Goal: Book appointment/travel/reservation

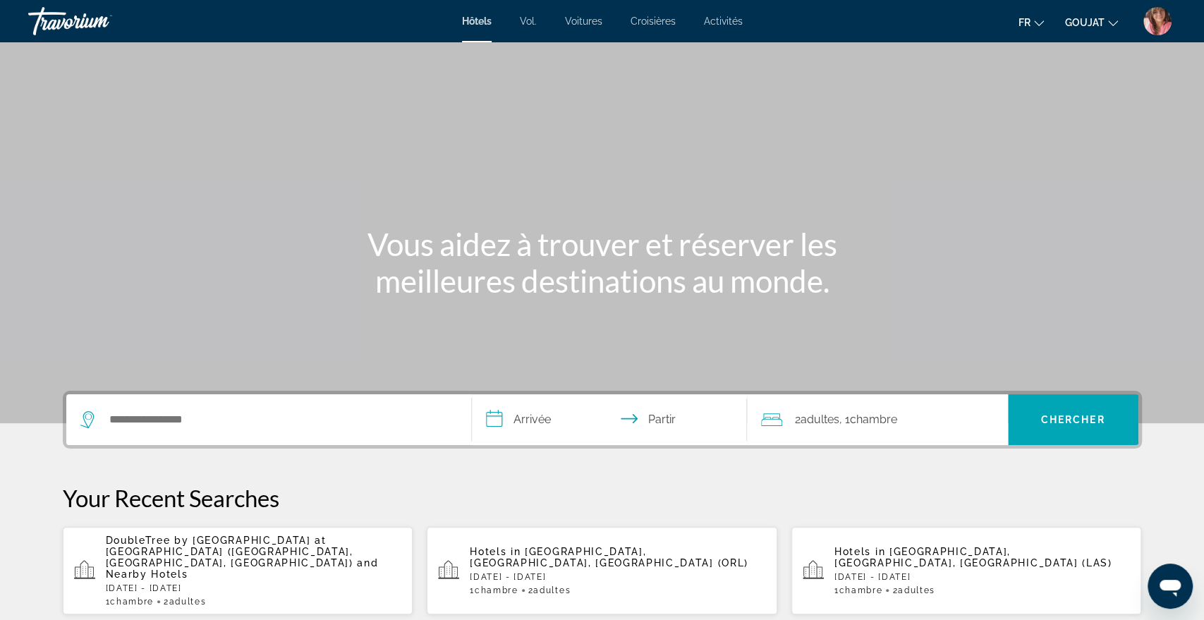
click at [680, 105] on div "Contenu principal" at bounding box center [602, 211] width 1204 height 423
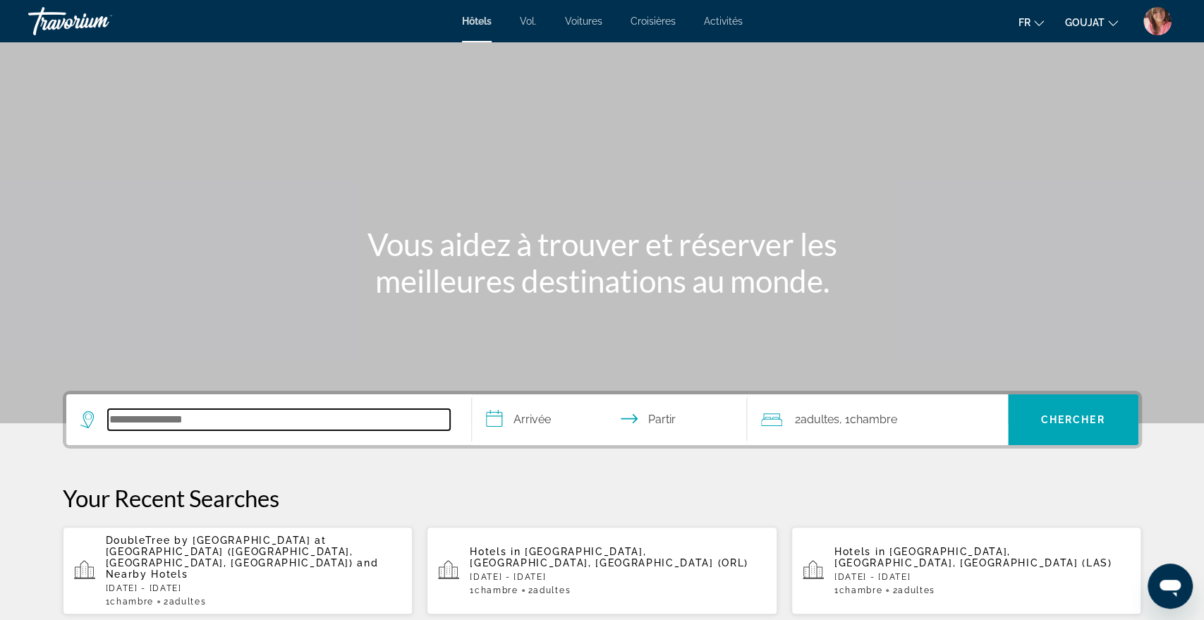
click at [269, 412] on input "Rechercher une destination hôtelière" at bounding box center [279, 419] width 342 height 21
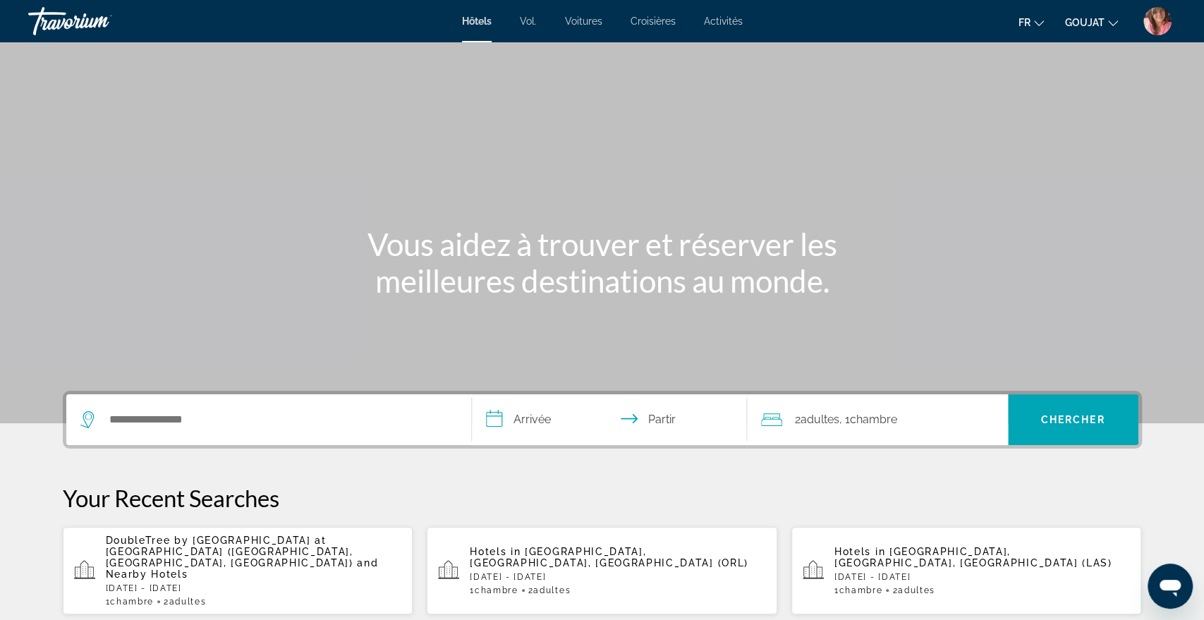
click at [1117, 20] on icon "Changer de devise" at bounding box center [1113, 23] width 10 height 6
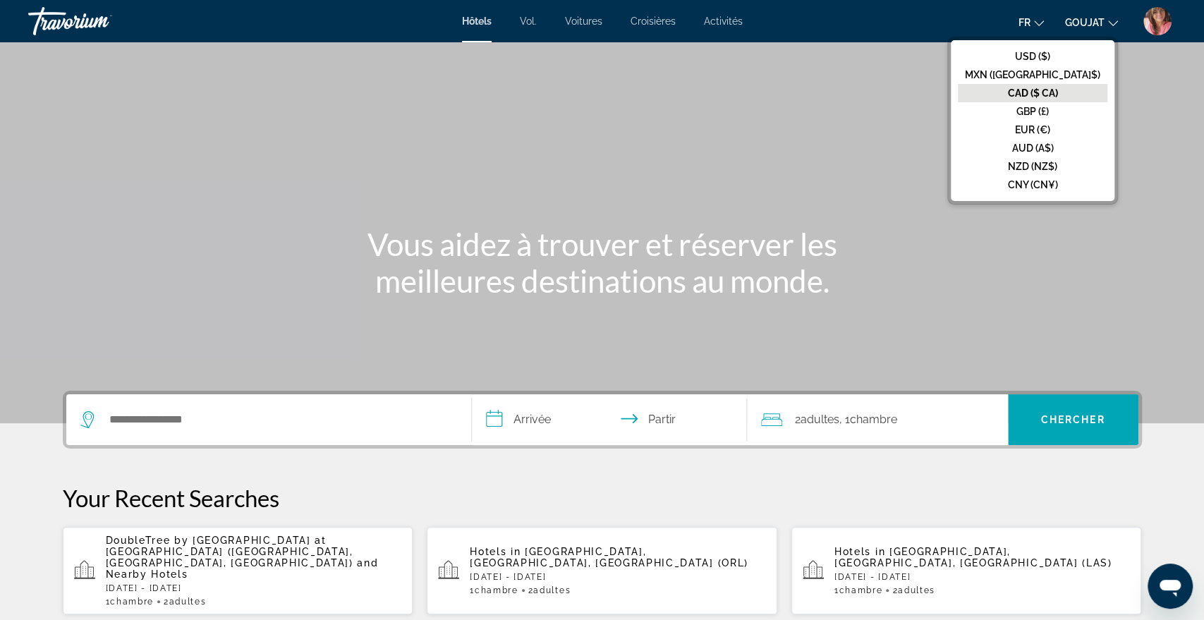
click at [1144, 17] on img "Menu utilisateur" at bounding box center [1157, 21] width 28 height 28
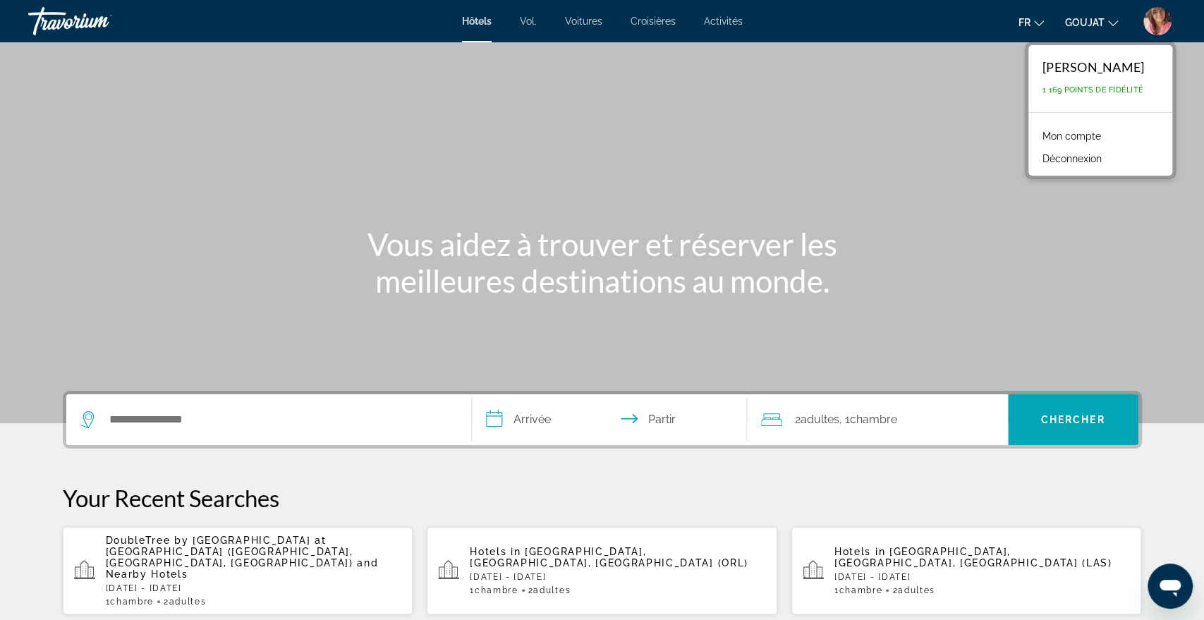
click at [1071, 163] on font "Déconnexion" at bounding box center [1071, 158] width 59 height 11
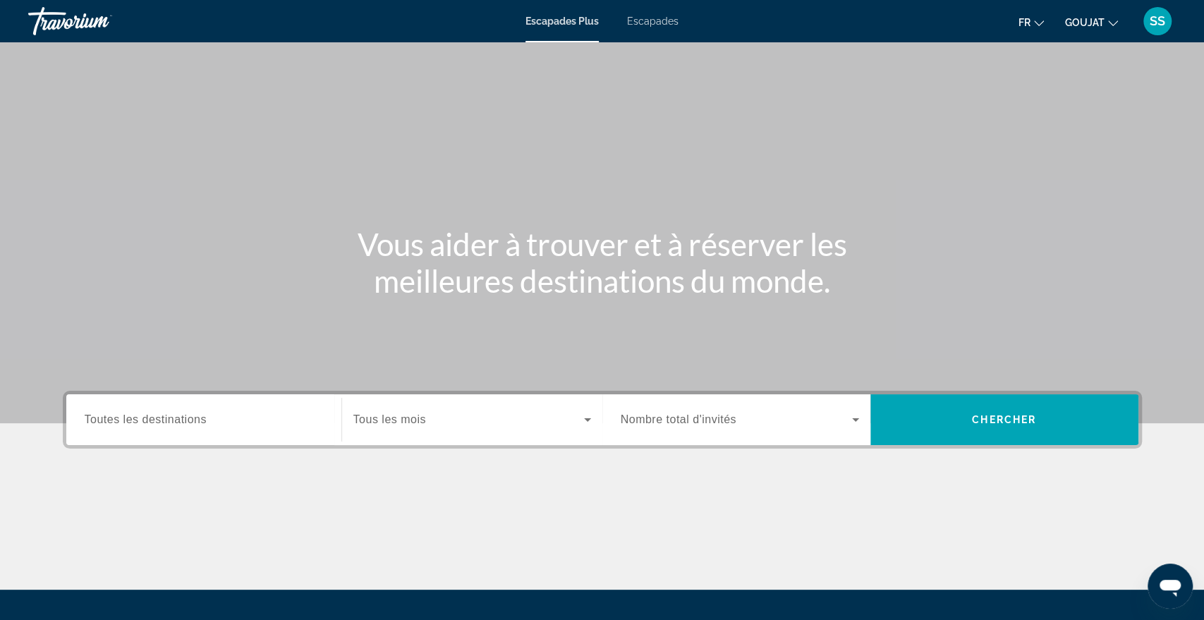
click at [639, 25] on font "Escapades" at bounding box center [652, 21] width 51 height 11
click at [217, 430] on div "Search widget" at bounding box center [204, 420] width 238 height 40
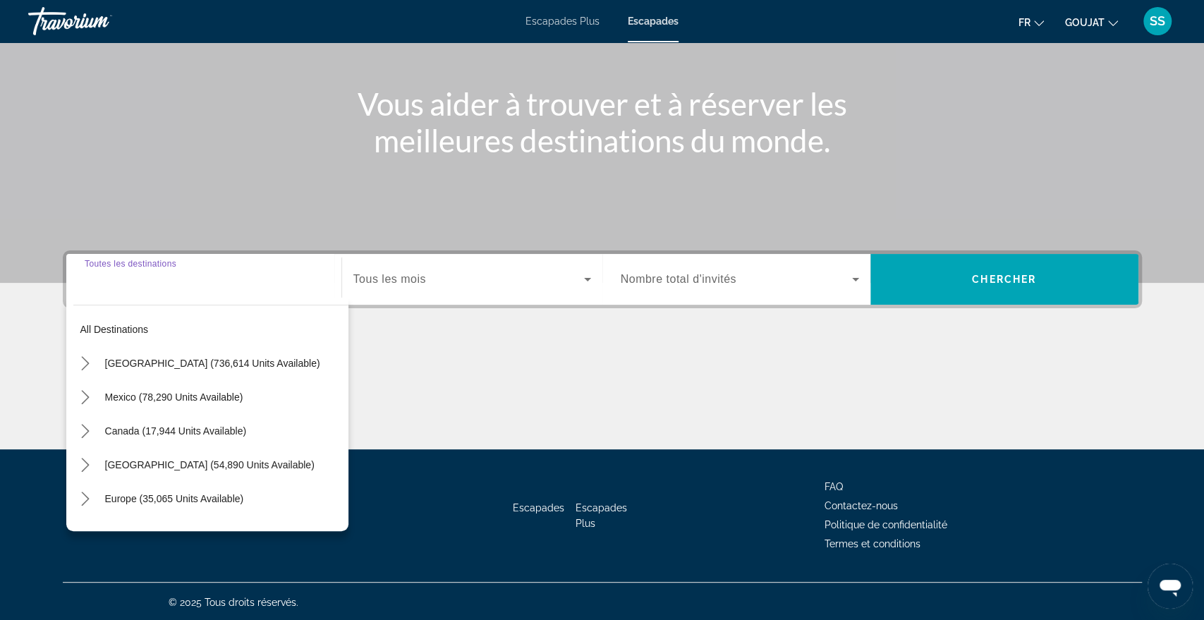
scroll to position [141, 0]
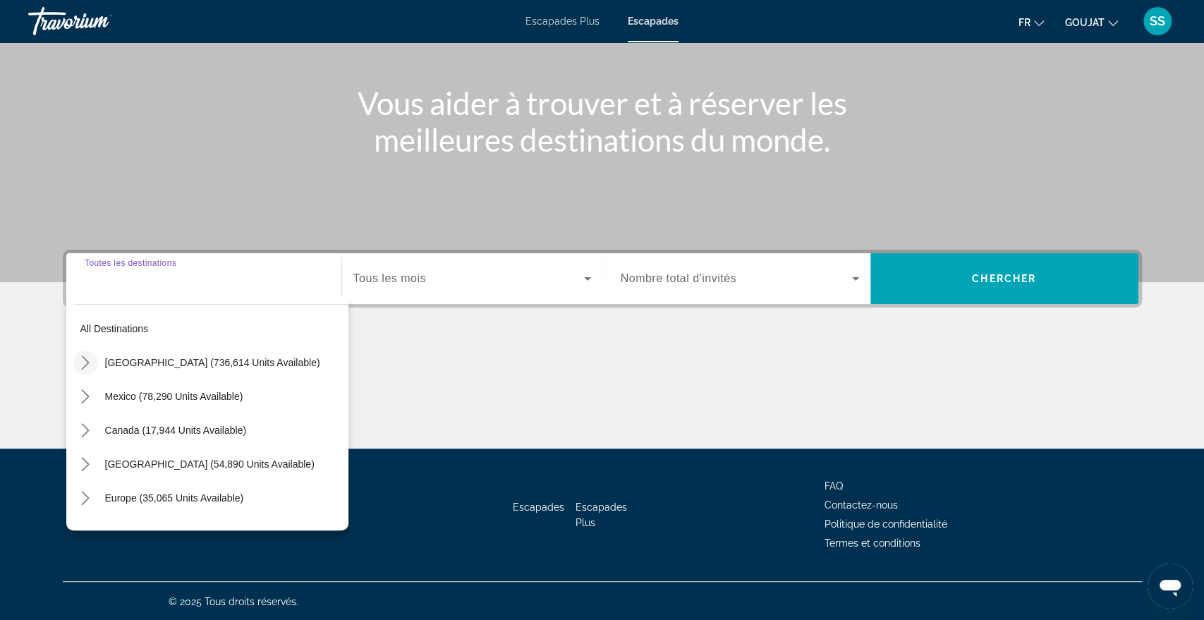
click at [78, 365] on icon "Toggle United States (736,614 units available) submenu" at bounding box center [85, 362] width 14 height 14
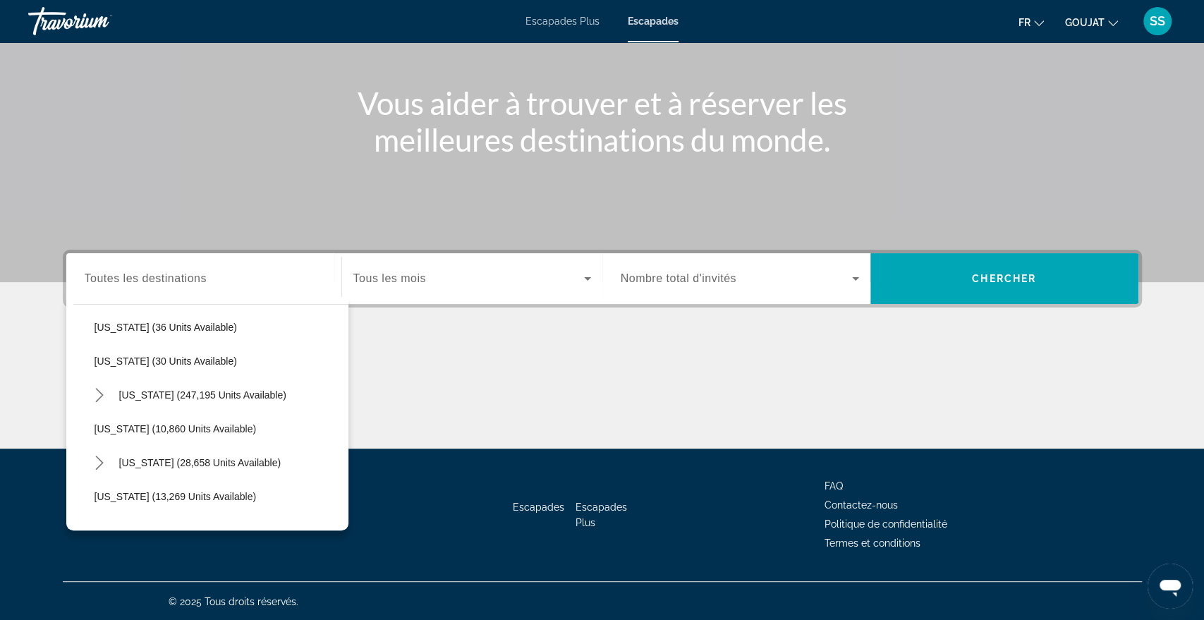
scroll to position [214, 0]
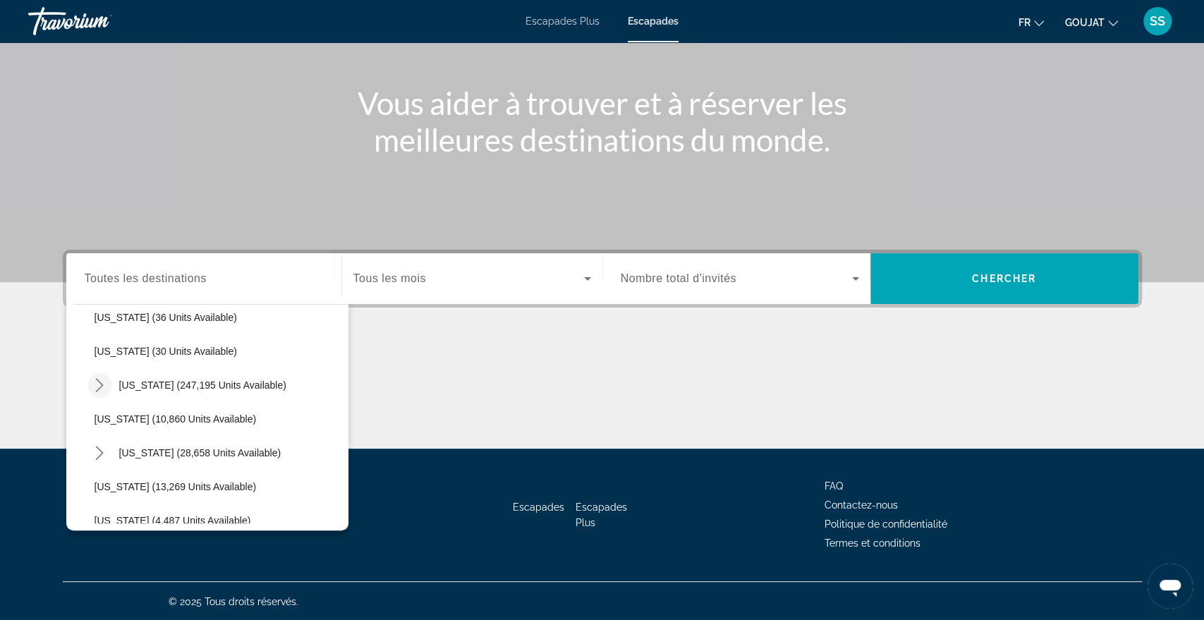
click at [100, 386] on icon "Toggle Florida (247,195 units available) submenu" at bounding box center [99, 385] width 14 height 14
click at [128, 419] on span "Orlando & Disney Area (96,125 units available)" at bounding box center [212, 418] width 207 height 11
type input "**********"
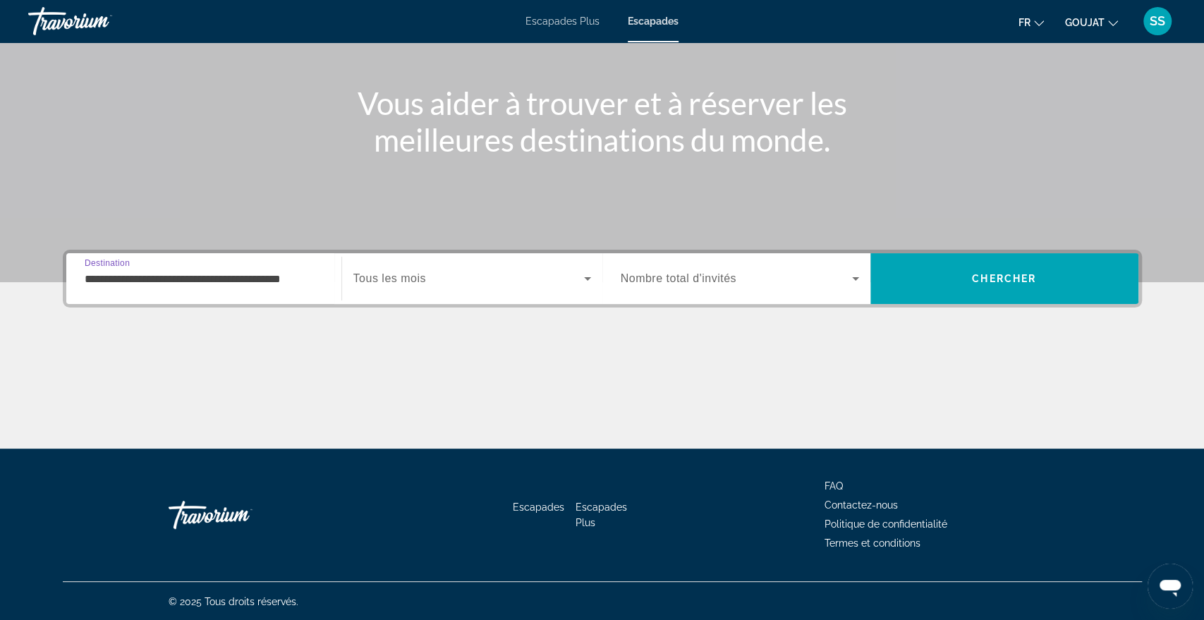
click at [383, 280] on span "Tous les mois" at bounding box center [389, 278] width 73 height 12
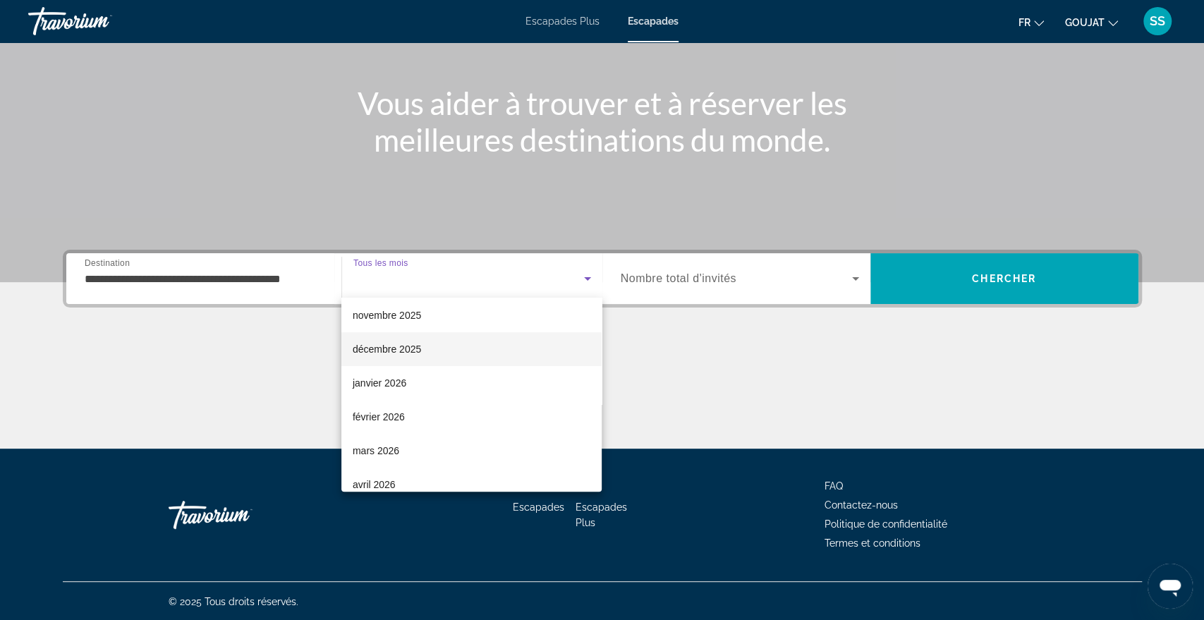
scroll to position [74, 0]
click at [395, 417] on font "février 2026" at bounding box center [379, 415] width 52 height 11
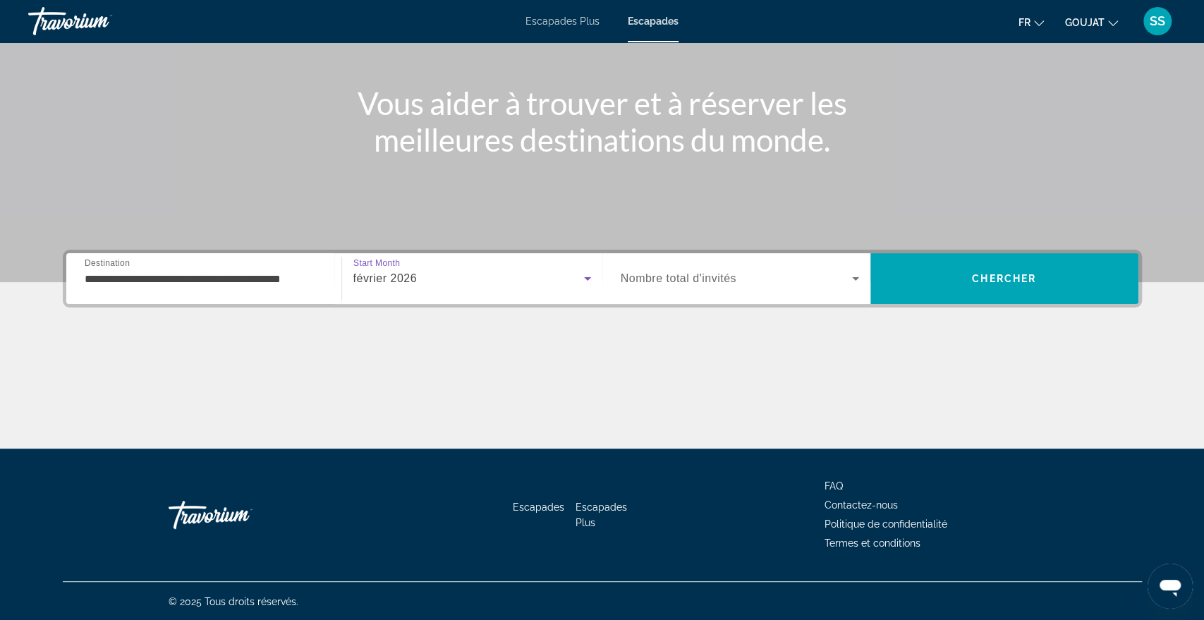
click at [711, 292] on div "Search widget" at bounding box center [739, 278] width 238 height 39
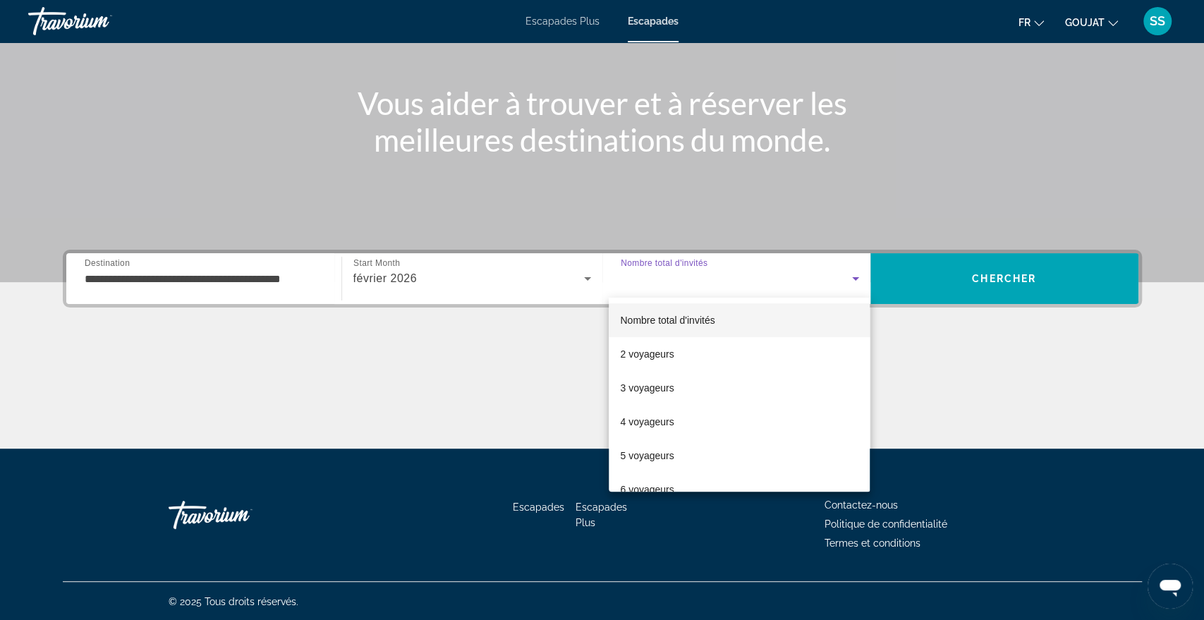
click at [549, 339] on div at bounding box center [602, 310] width 1204 height 620
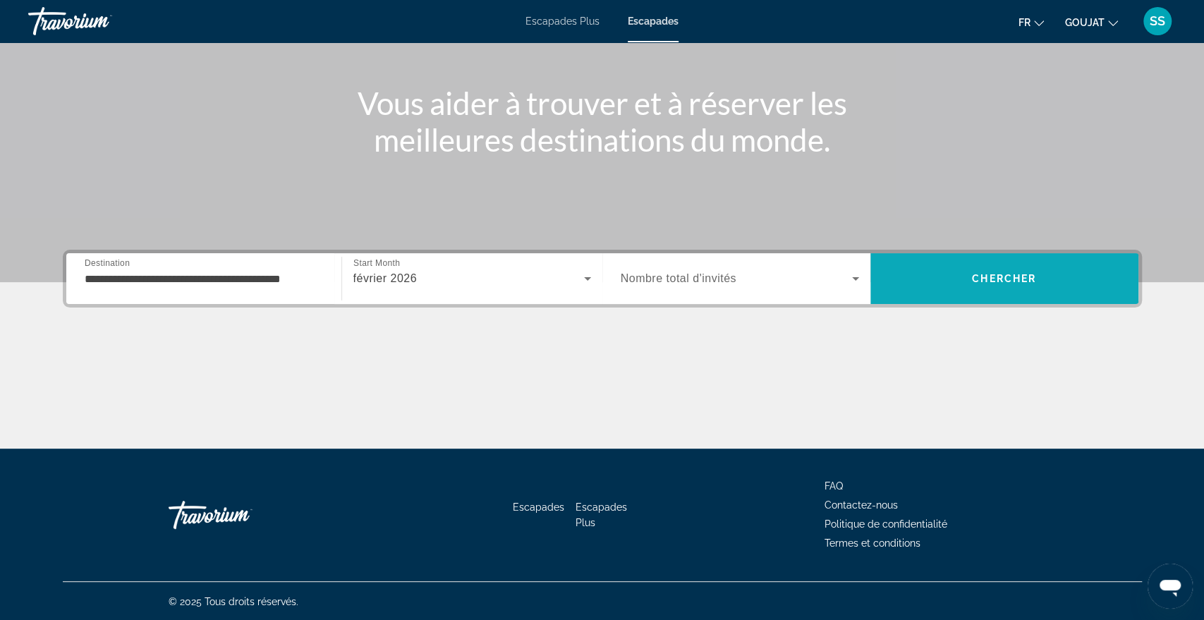
click at [995, 273] on span "Chercher" at bounding box center [1004, 278] width 64 height 11
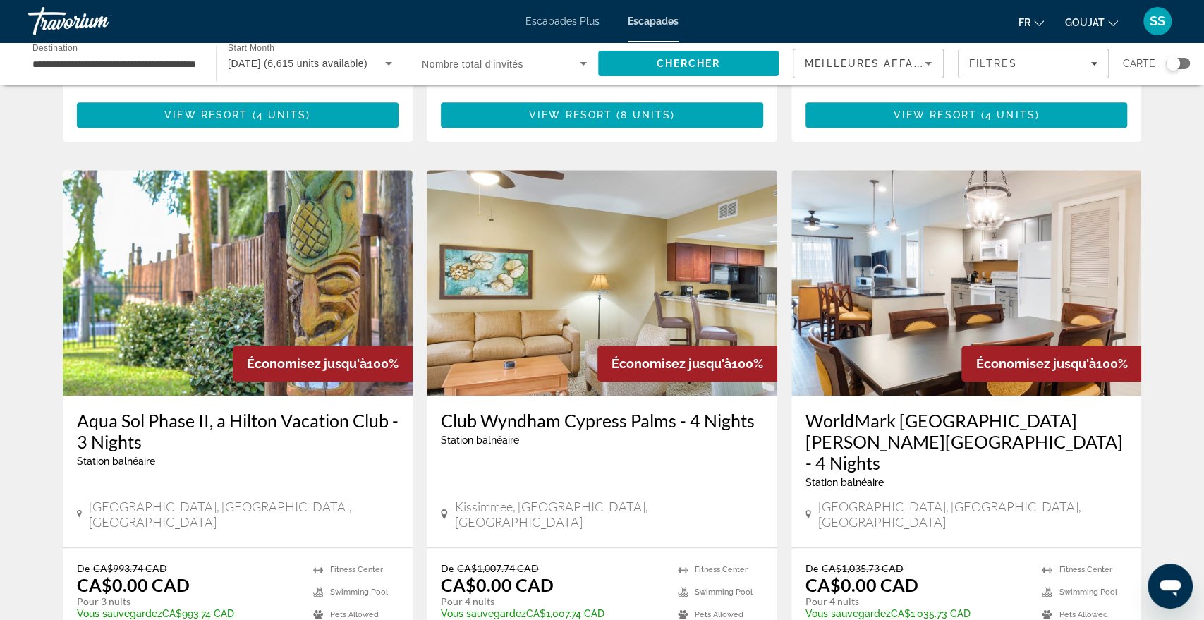
scroll to position [500, 0]
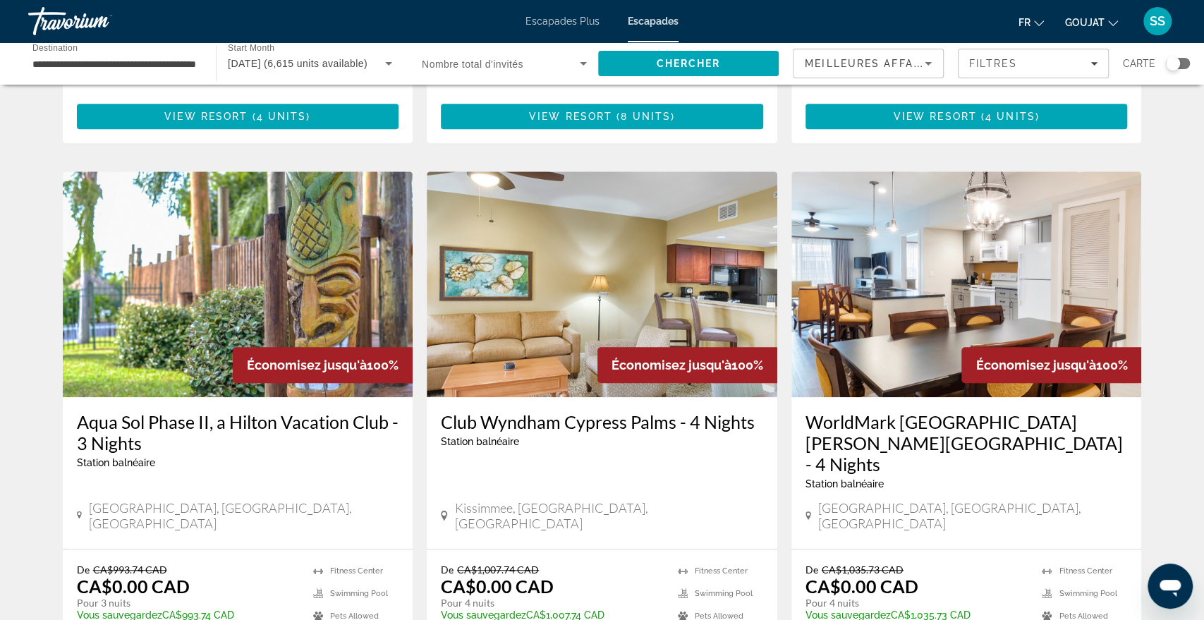
click at [920, 203] on img "Contenu principal" at bounding box center [966, 284] width 350 height 226
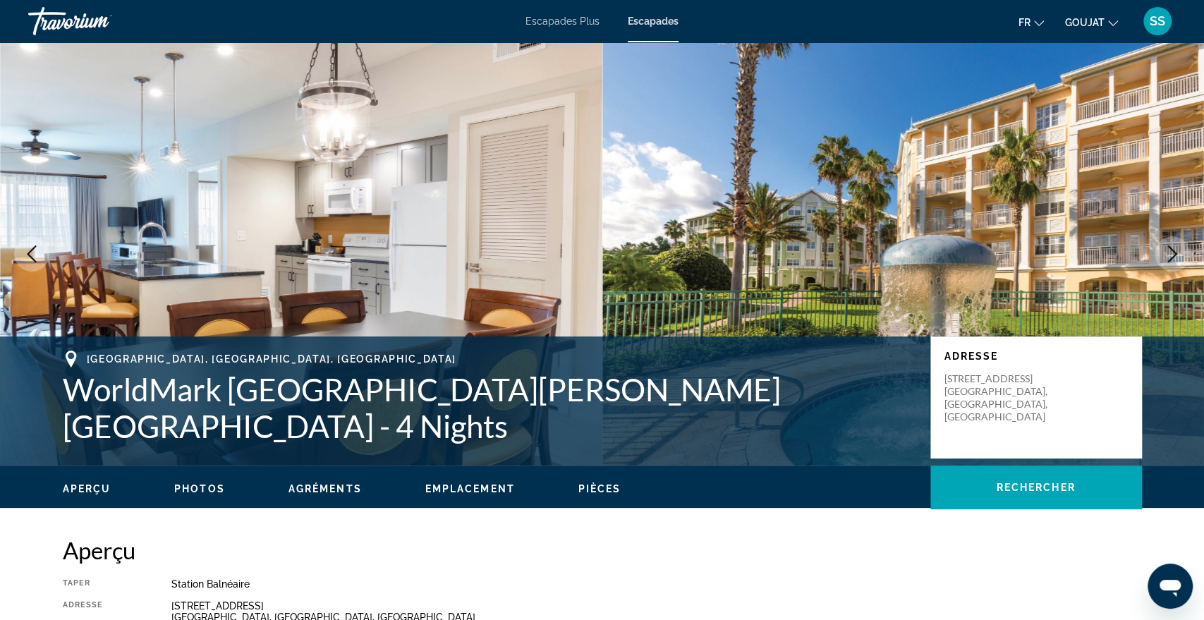
click at [1168, 252] on icon "Next image" at bounding box center [1171, 253] width 17 height 17
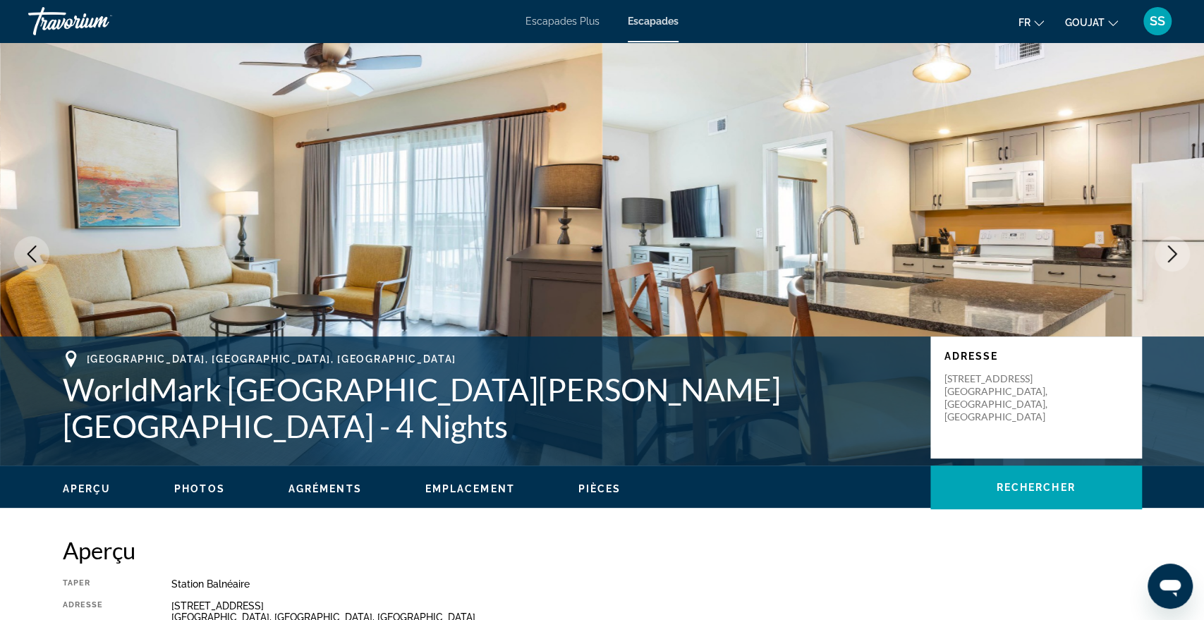
click at [1168, 252] on icon "Next image" at bounding box center [1171, 253] width 17 height 17
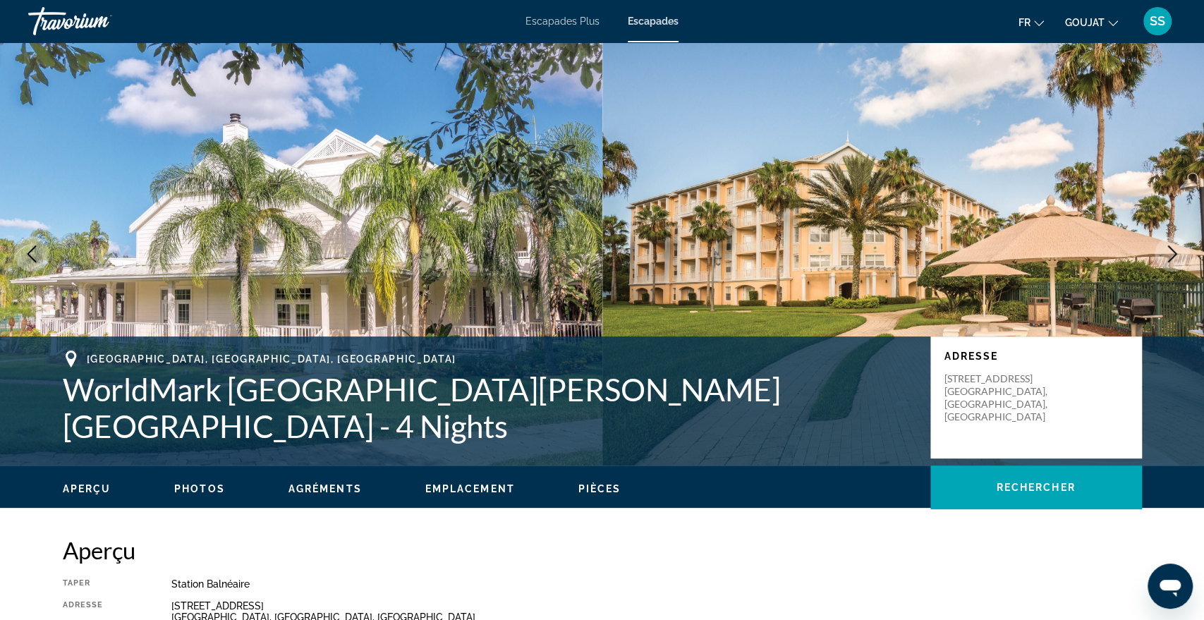
click at [1168, 252] on icon "Next image" at bounding box center [1171, 253] width 17 height 17
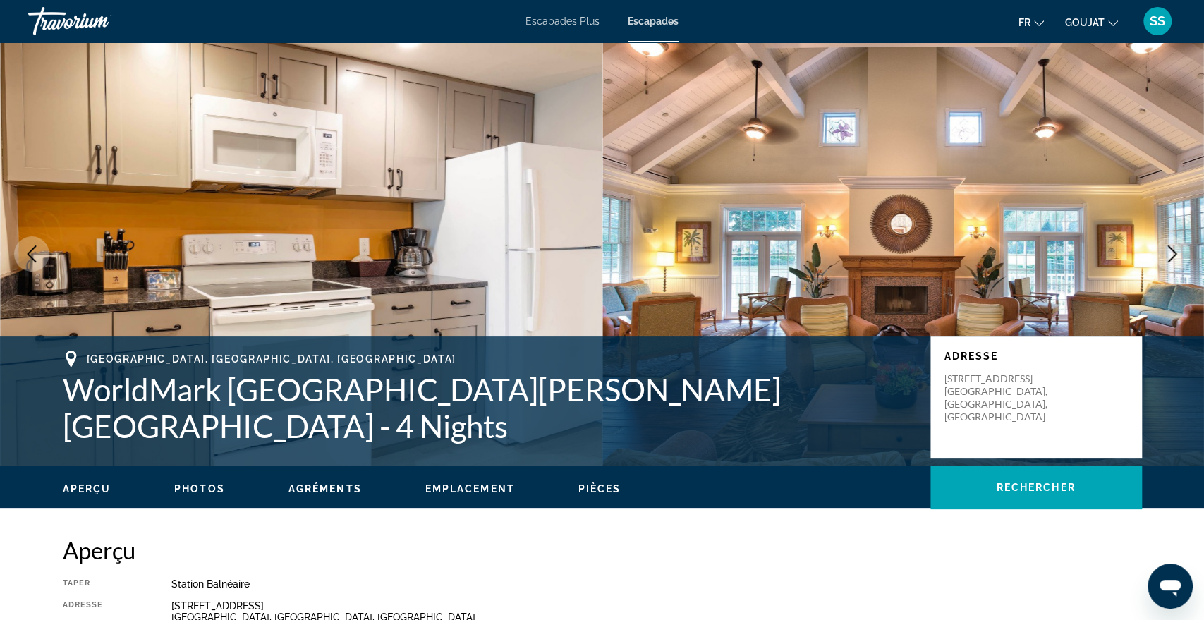
click at [1164, 248] on icon "Next image" at bounding box center [1171, 253] width 17 height 17
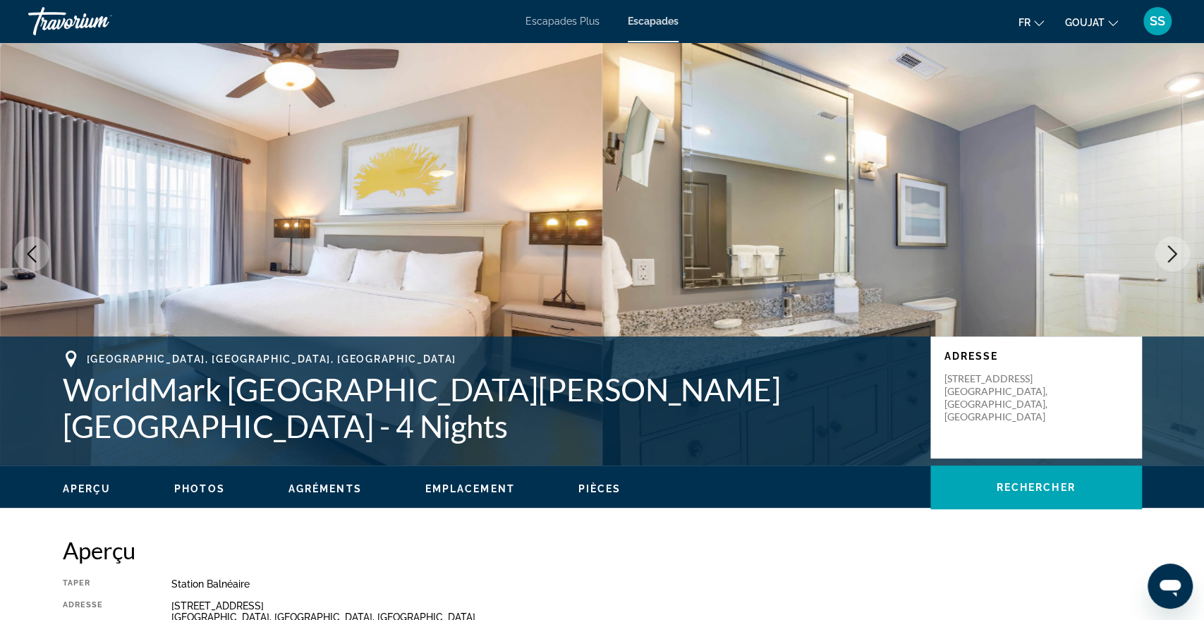
click at [1164, 248] on icon "Next image" at bounding box center [1171, 253] width 17 height 17
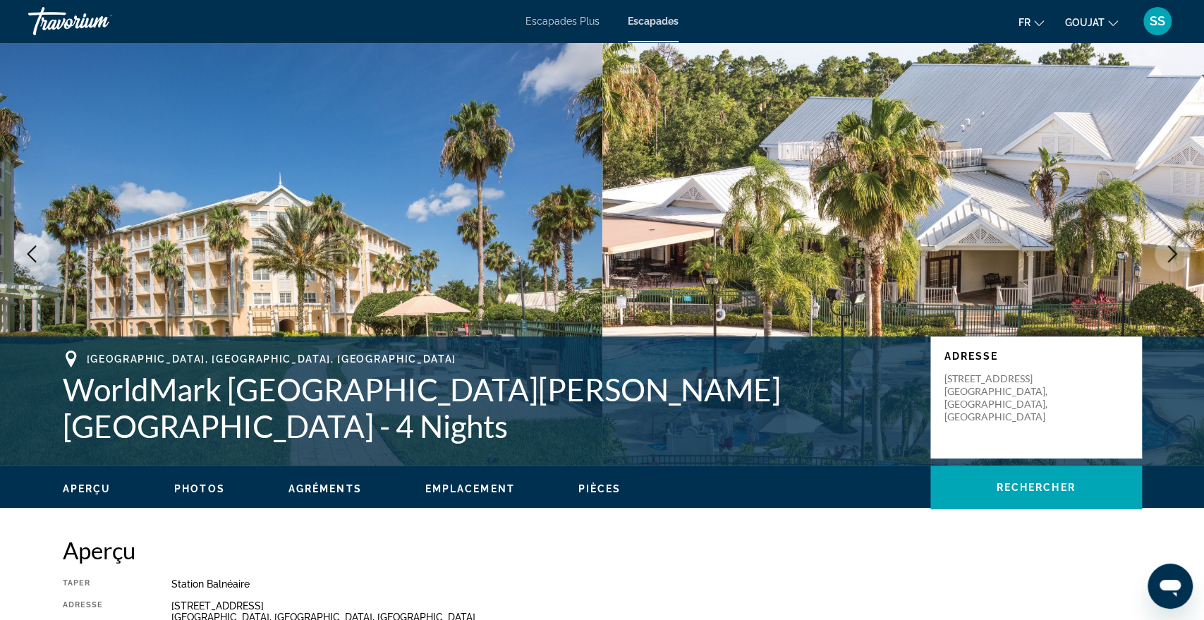
click at [1164, 248] on icon "Next image" at bounding box center [1171, 253] width 17 height 17
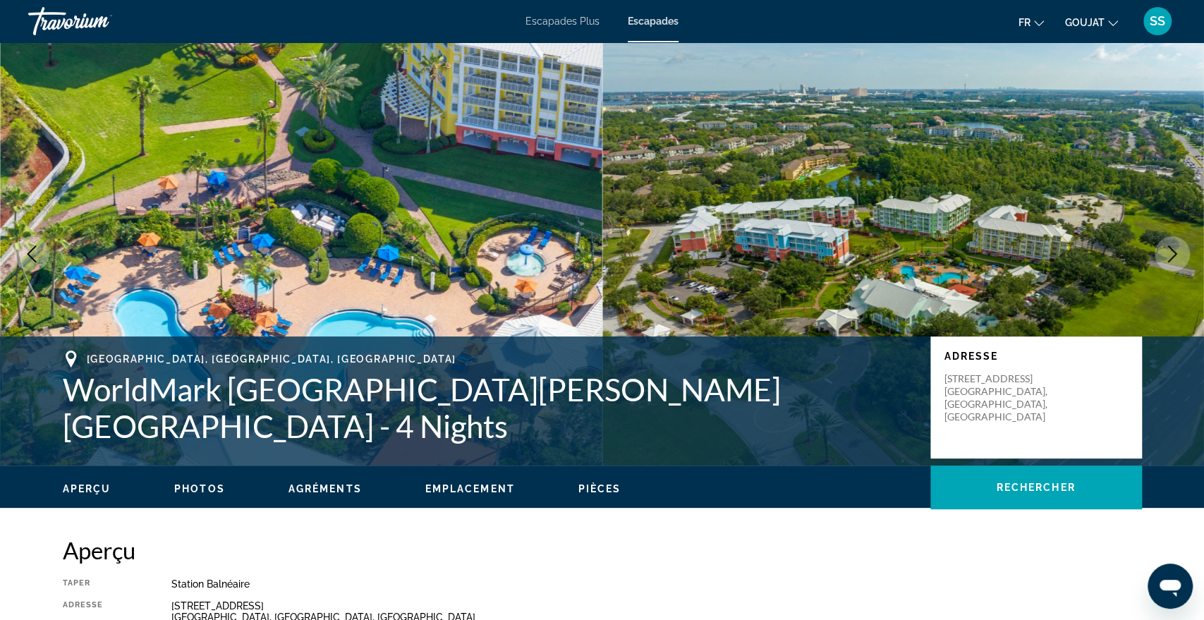
click at [1164, 248] on icon "Next image" at bounding box center [1171, 253] width 17 height 17
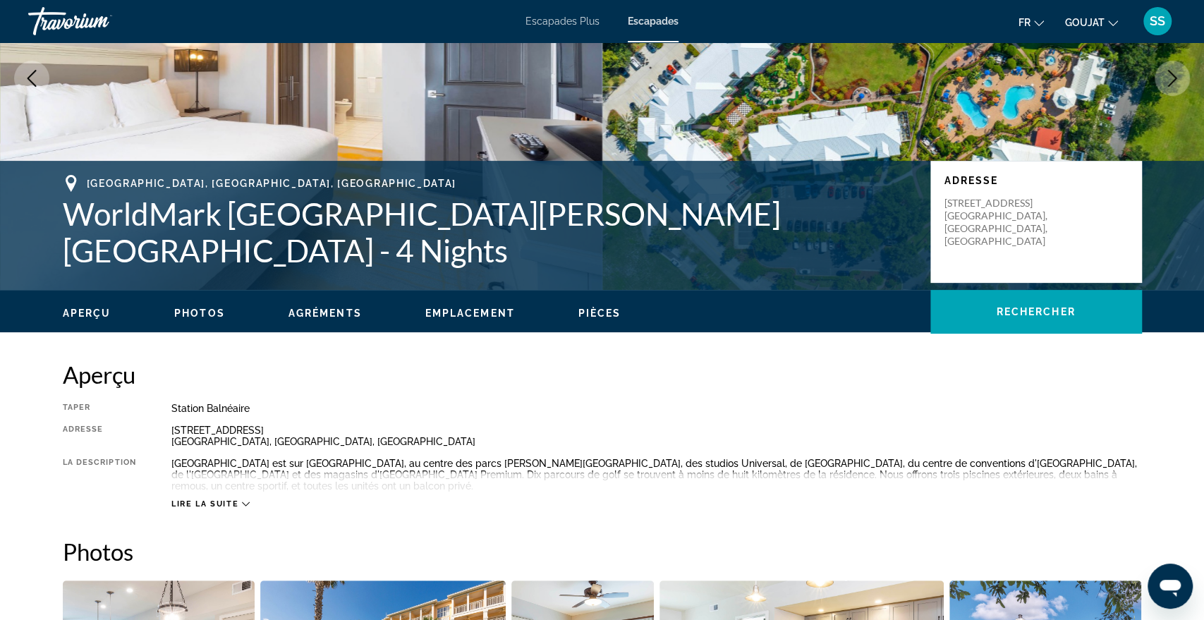
scroll to position [178, 0]
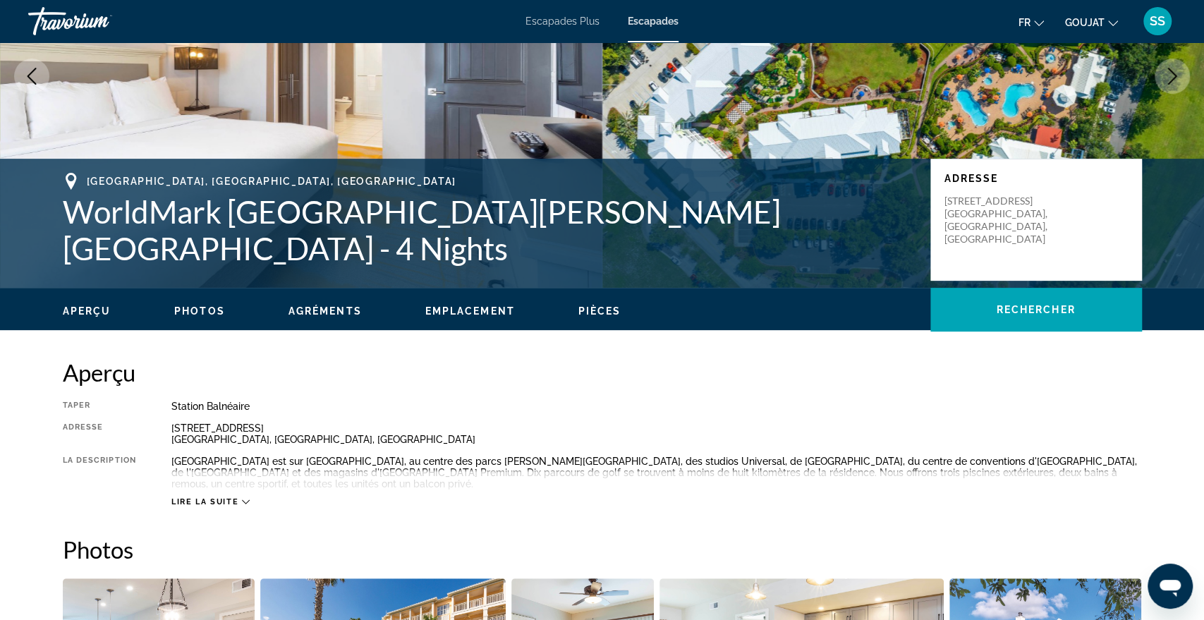
click at [197, 497] on span "Lire la suite" at bounding box center [204, 501] width 67 height 9
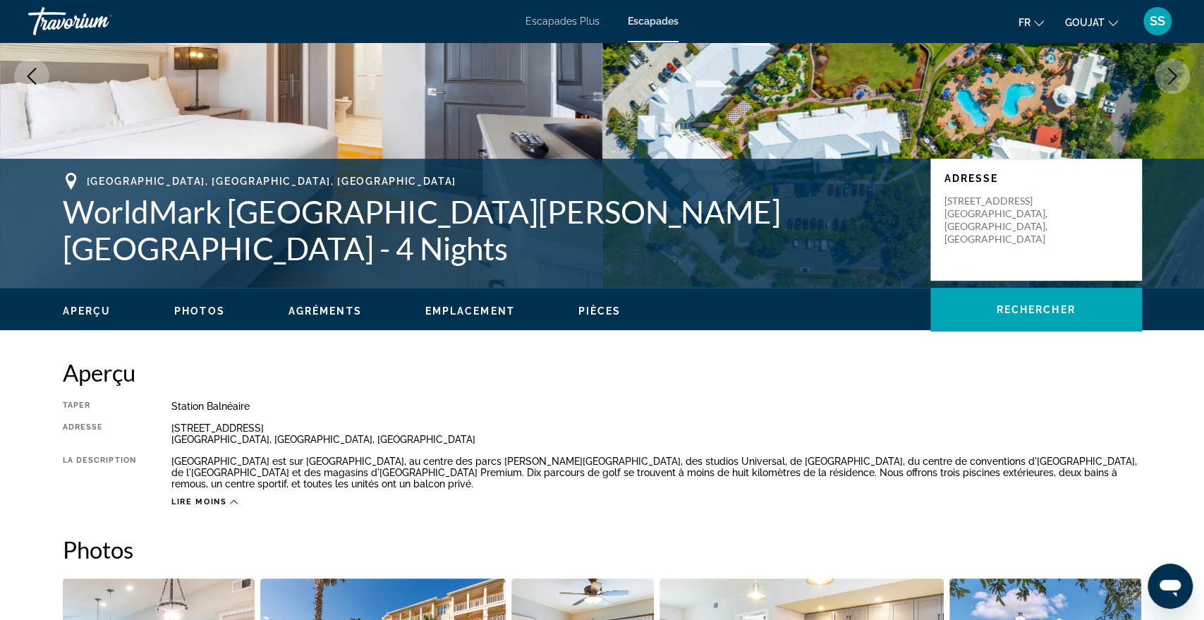
drag, startPoint x: 173, startPoint y: 426, endPoint x: 247, endPoint y: 436, distance: 75.5
click at [247, 436] on div "12000 International Drive Orlando, FL, USA" at bounding box center [656, 433] width 970 height 23
drag, startPoint x: 252, startPoint y: 439, endPoint x: 169, endPoint y: 430, distance: 84.3
click at [169, 430] on div "Taper Station balnéaire Tout inclus Pas tout compris Adresse 12000 Internationa…" at bounding box center [602, 453] width 1079 height 106
copy div "12000 International Drive Orlando, FL, USA"
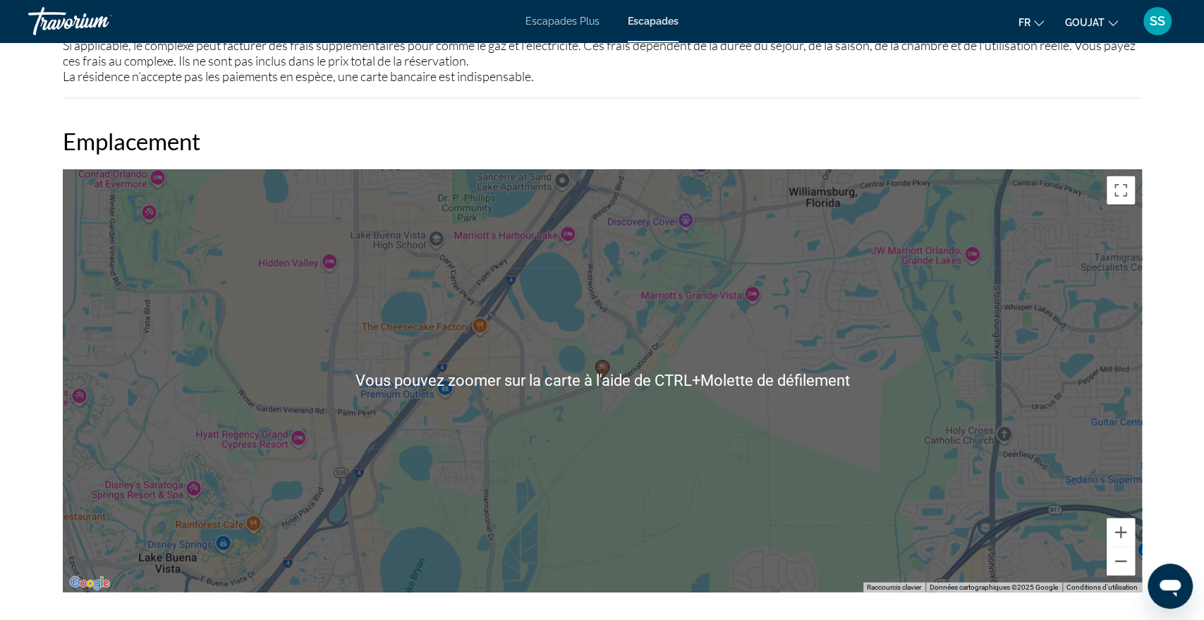
scroll to position [2882, 0]
